Goal: Transaction & Acquisition: Purchase product/service

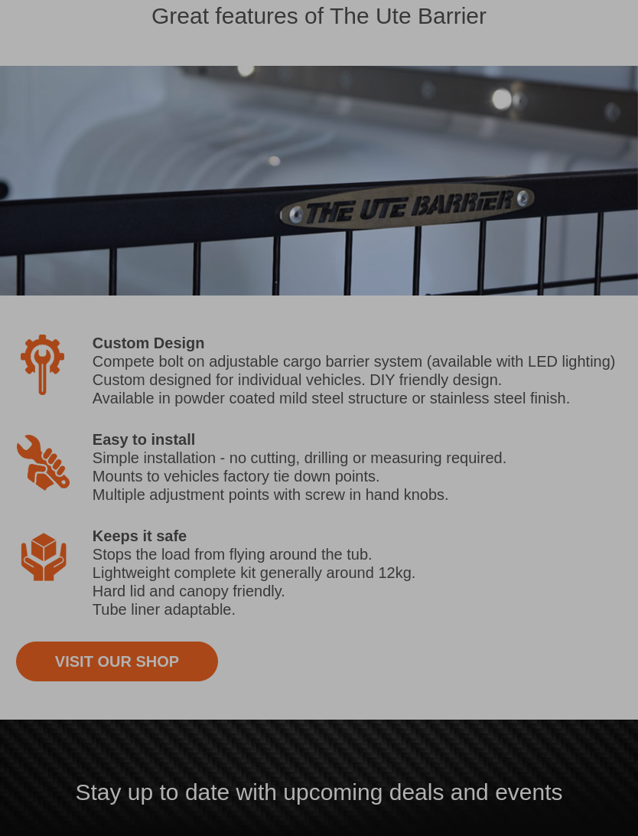
scroll to position [1687, 0]
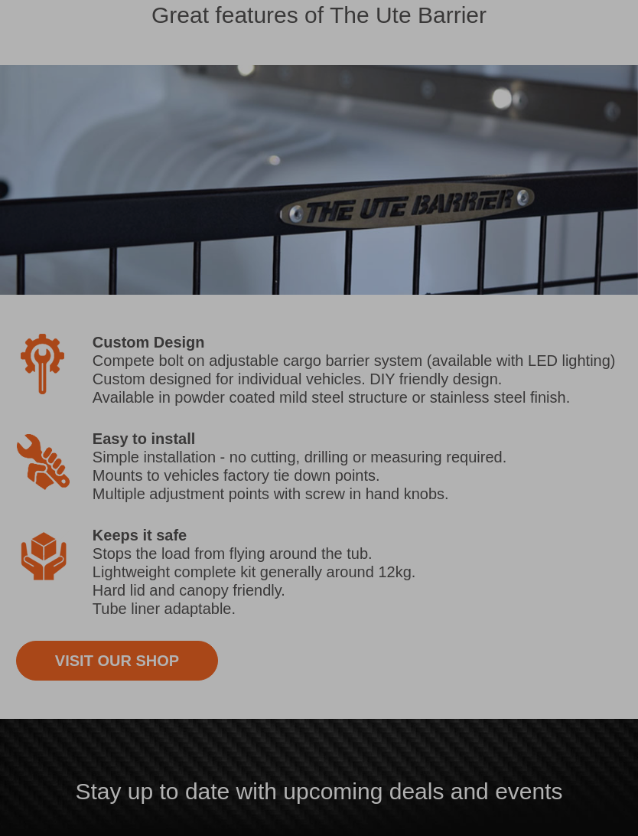
click at [94, 679] on div at bounding box center [319, 418] width 638 height 836
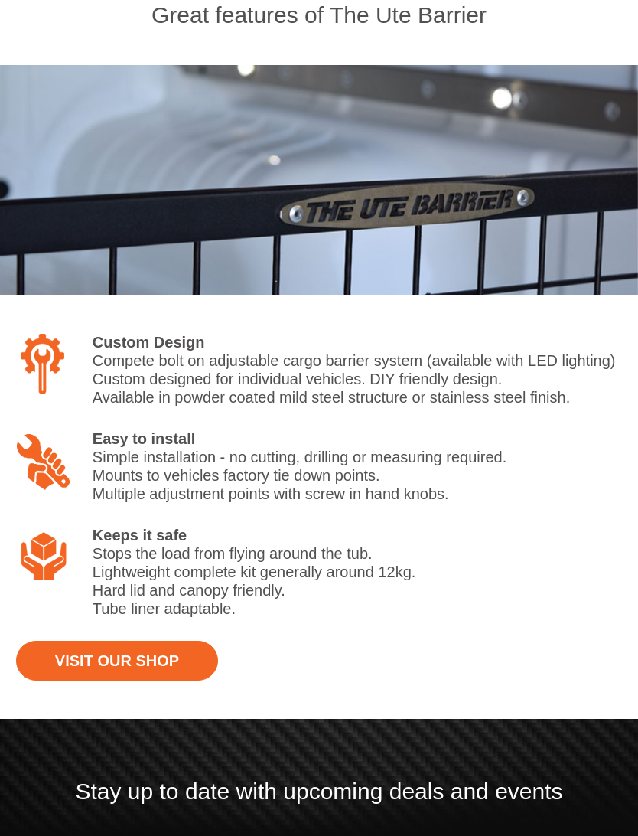
click at [85, 648] on link "Visit Our Shop" at bounding box center [117, 660] width 202 height 40
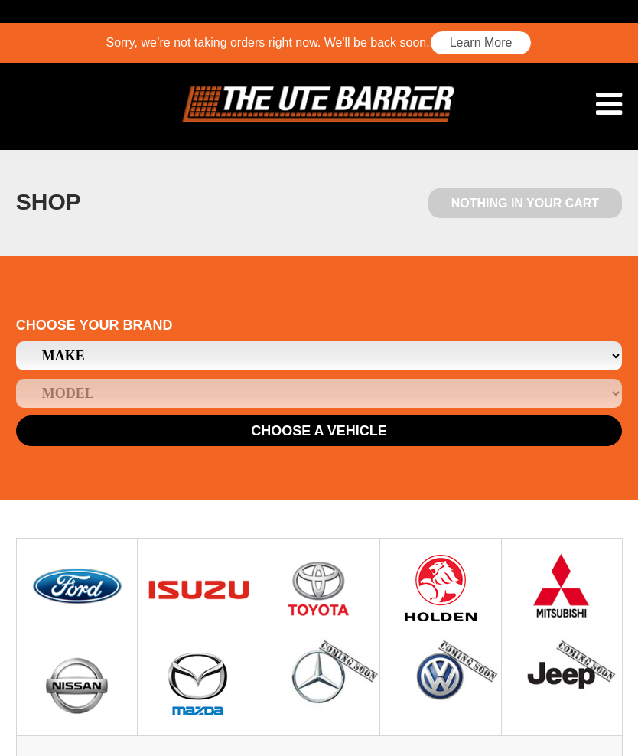
click at [585, 351] on select "Make Ford Holden Isuzu Mazda Mitsubishi Nissan Toyota" at bounding box center [319, 355] width 606 height 29
select select "16"
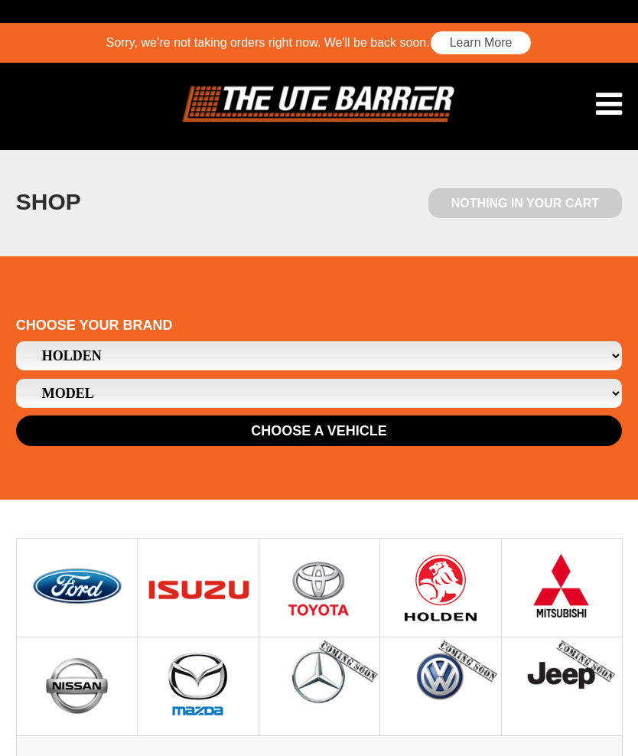
click at [60, 396] on select "Model Colorado Commodore" at bounding box center [319, 393] width 606 height 29
select select "/holden/commodore"
click at [469, 433] on button "Choose a Vehicle" at bounding box center [319, 430] width 606 height 31
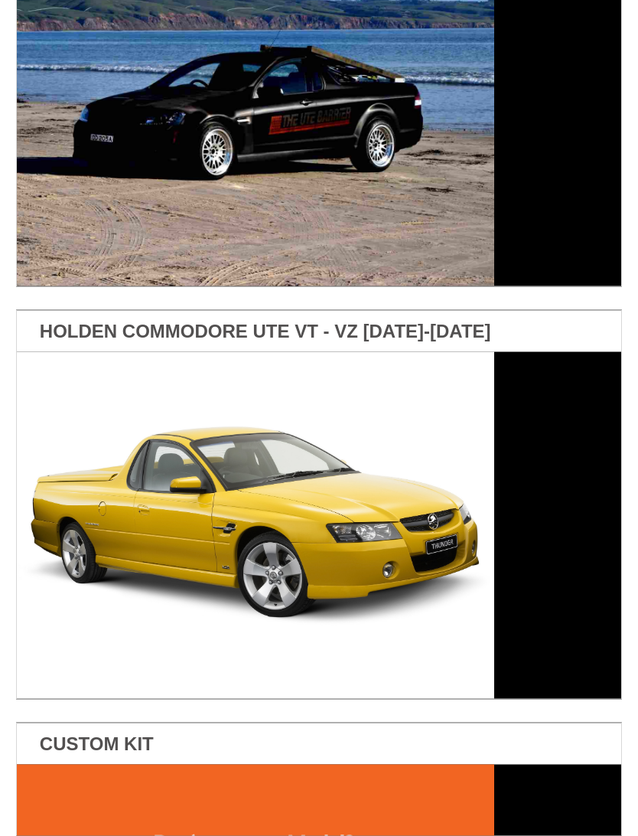
scroll to position [494, 0]
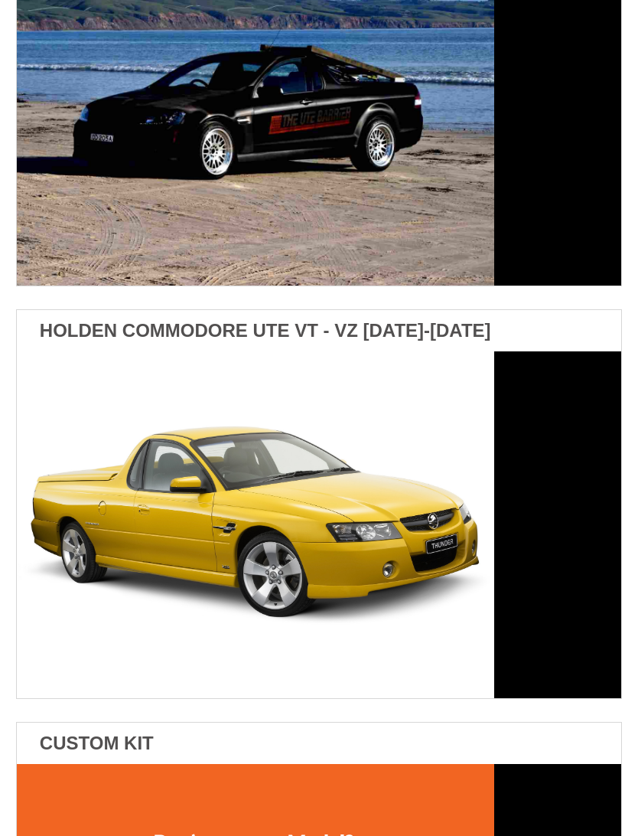
click at [104, 529] on img at bounding box center [255, 524] width 477 height 347
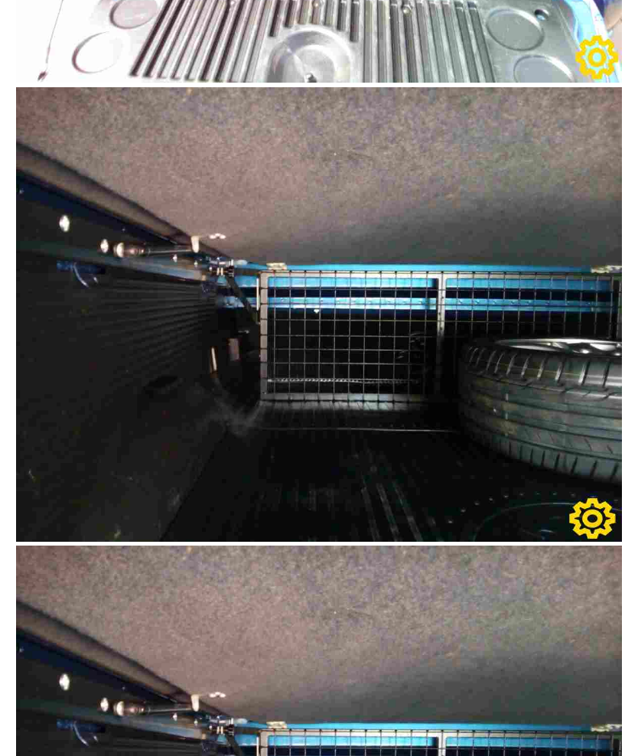
scroll to position [1679, 0]
